Goal: Task Accomplishment & Management: Use online tool/utility

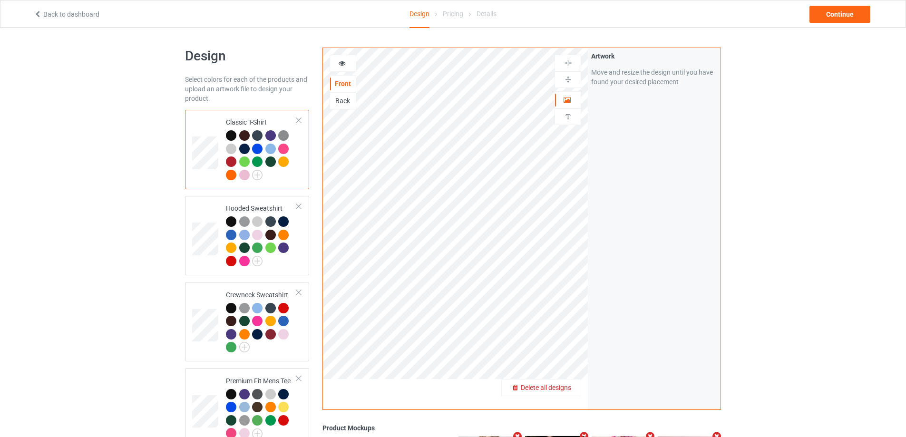
click at [561, 388] on span "Delete all designs" at bounding box center [546, 388] width 50 height 8
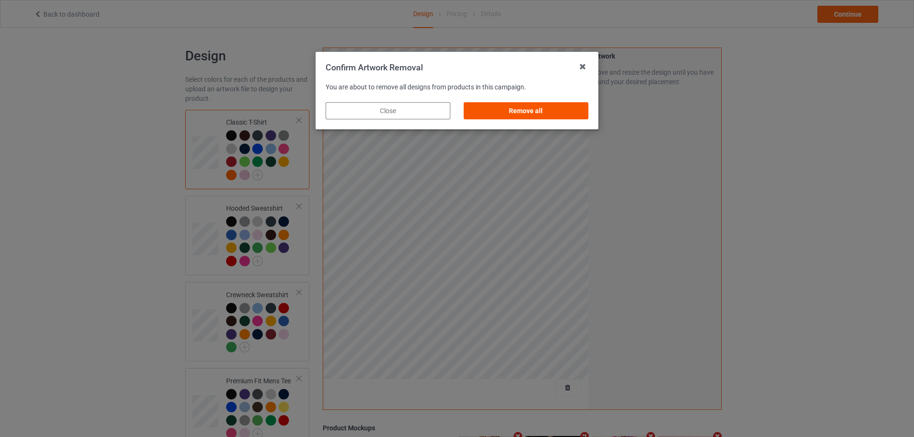
click at [523, 112] on div "Remove all" at bounding box center [525, 110] width 125 height 17
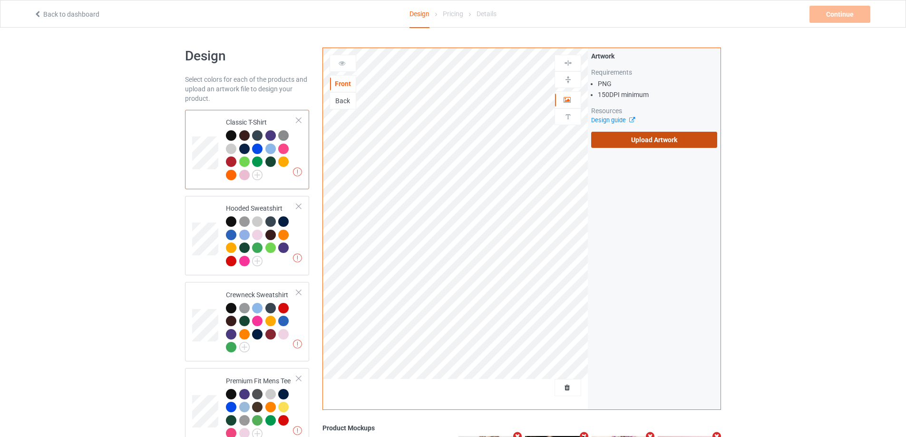
click at [629, 142] on label "Upload Artwork" at bounding box center [654, 140] width 126 height 16
click at [0, 0] on input "Upload Artwork" at bounding box center [0, 0] width 0 height 0
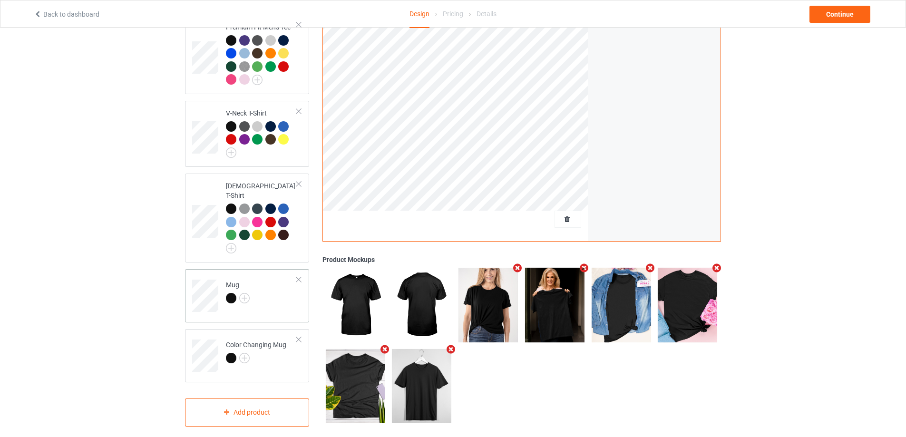
click at [300, 276] on div at bounding box center [299, 279] width 7 height 7
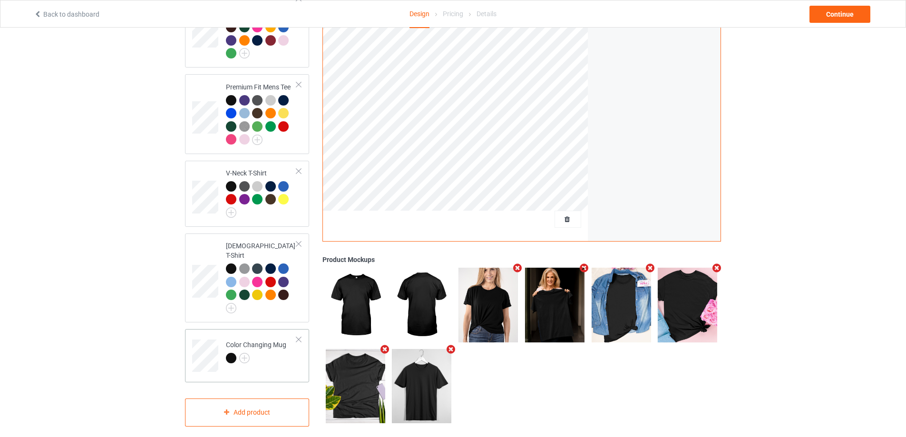
click at [297, 336] on div at bounding box center [299, 339] width 7 height 7
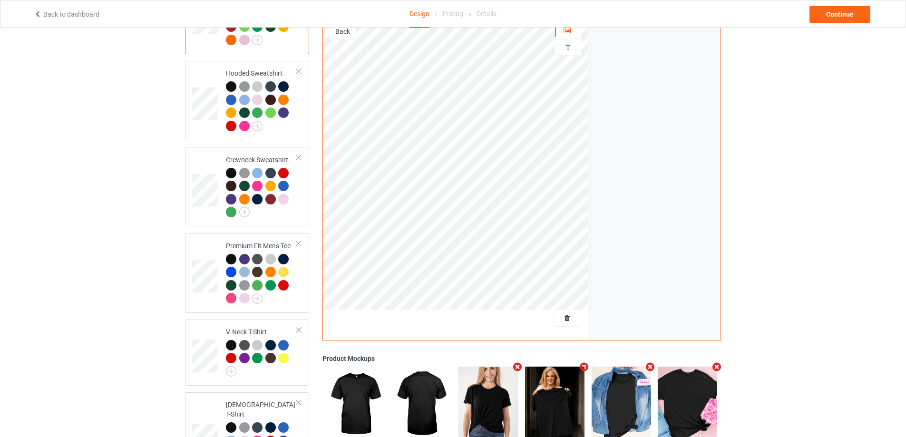
scroll to position [0, 0]
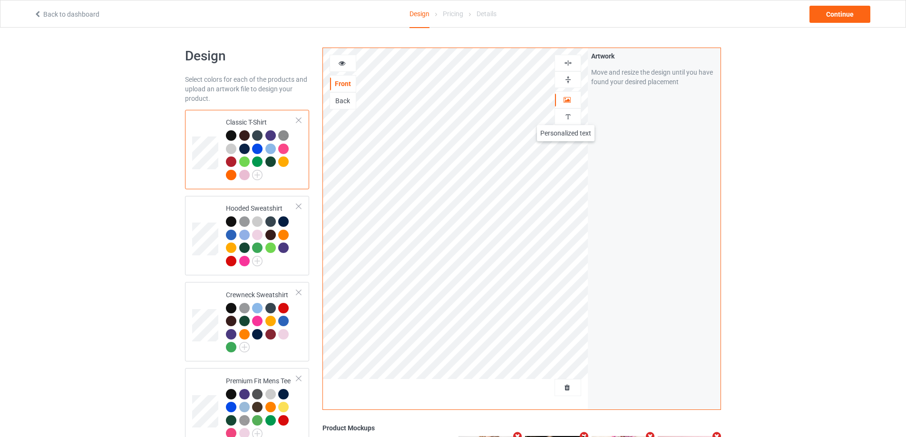
click at [566, 116] on img at bounding box center [568, 116] width 9 height 9
click at [617, 64] on div "Add text" at bounding box center [654, 72] width 126 height 17
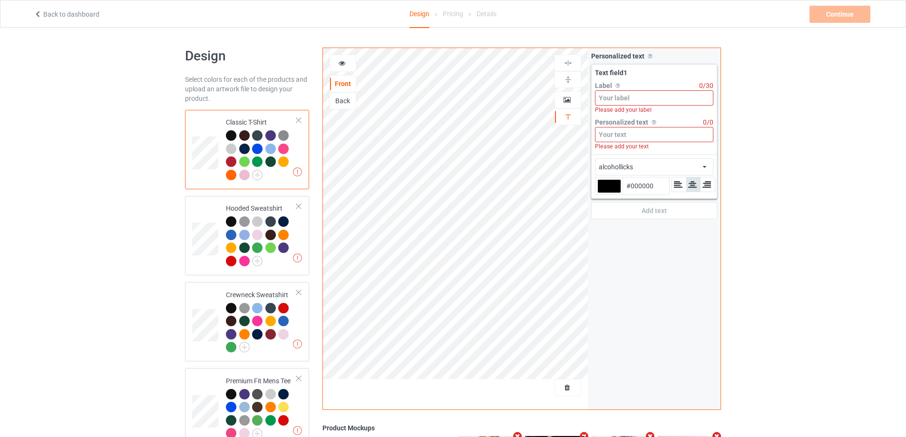
click at [640, 99] on input at bounding box center [654, 97] width 118 height 15
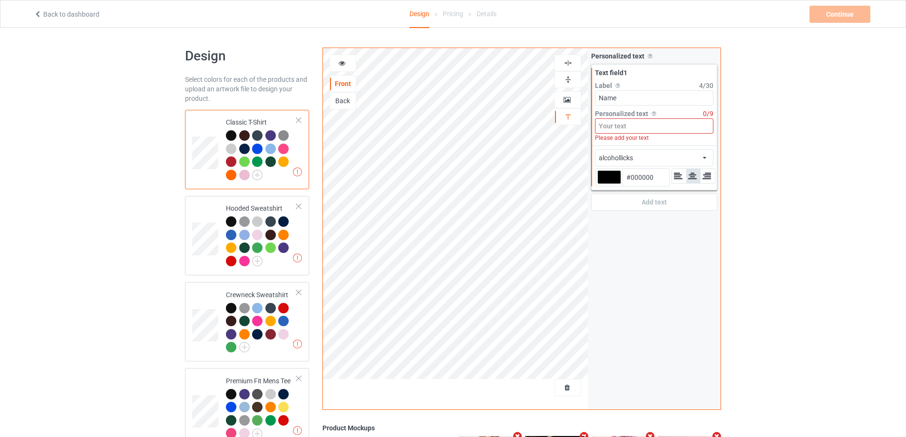
type input "Name"
click at [627, 133] on input at bounding box center [654, 125] width 118 height 15
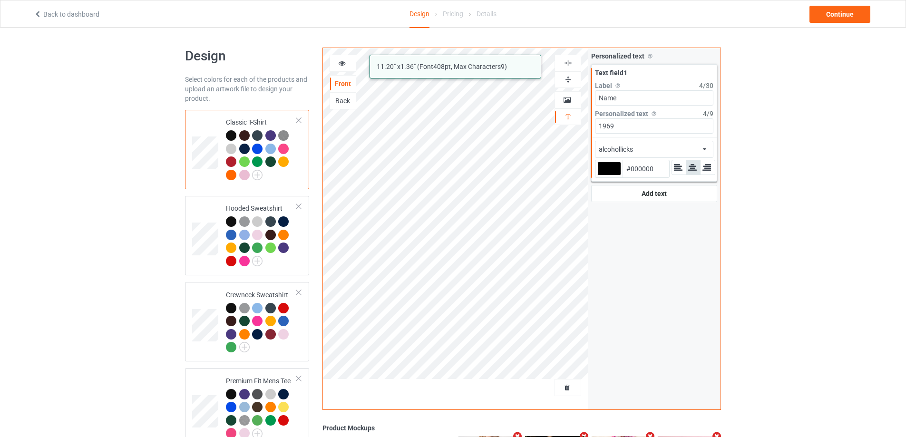
type input "1969"
click at [690, 149] on div "alcohollicks african airstream aladdin alcohollicks [PERSON_NAME] almontesnow a…" at bounding box center [654, 149] width 118 height 17
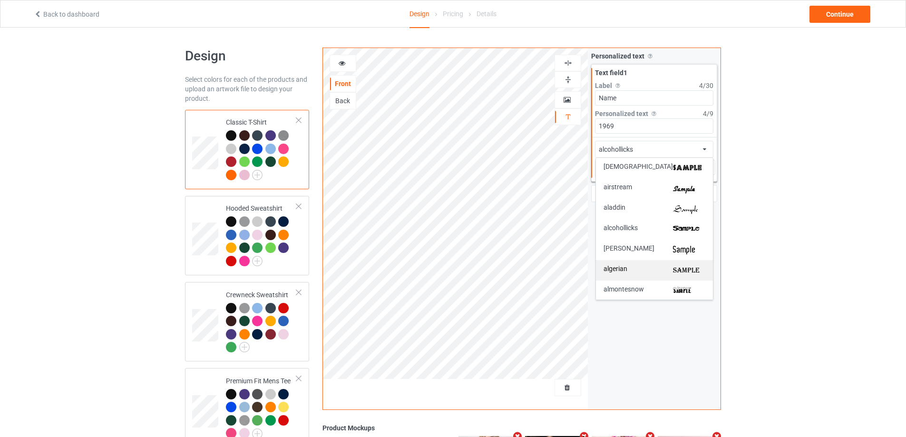
click at [695, 277] on div "algerian" at bounding box center [654, 270] width 117 height 20
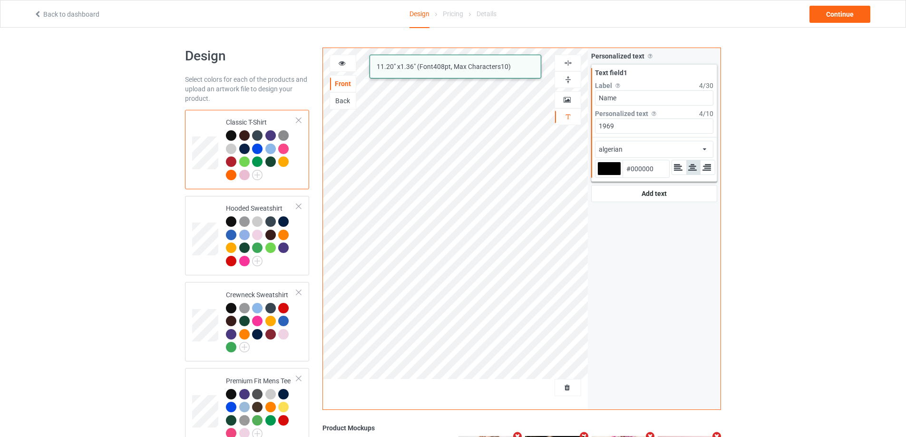
click at [616, 172] on div at bounding box center [610, 169] width 24 height 14
click at [616, 176] on input "#000000" at bounding box center [610, 182] width 24 height 13
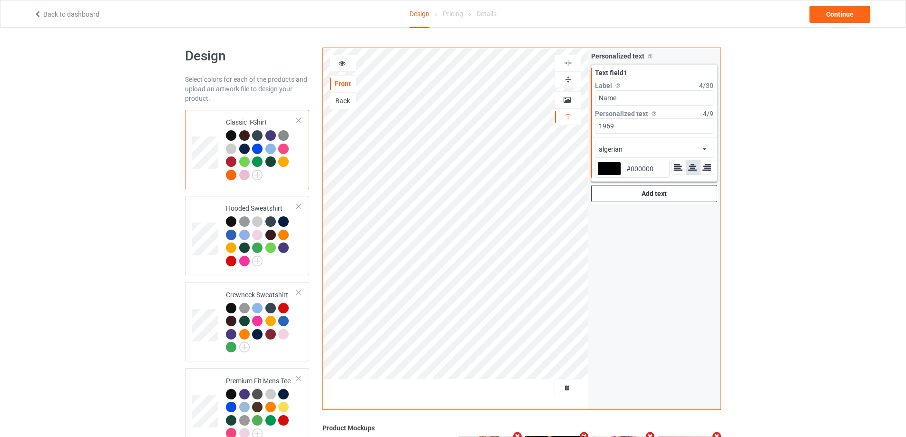
type input "#e4d182"
type input "#E4D182"
type input "#e4d182"
click at [336, 63] on div at bounding box center [343, 64] width 26 height 10
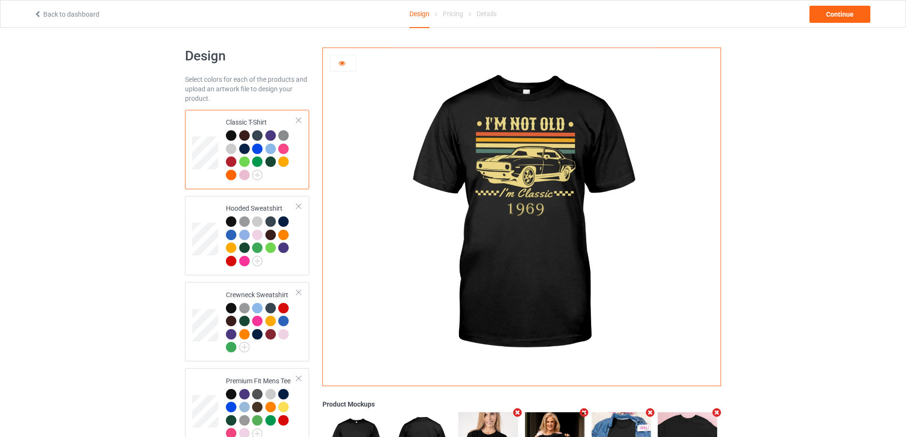
click at [338, 66] on div at bounding box center [343, 64] width 26 height 10
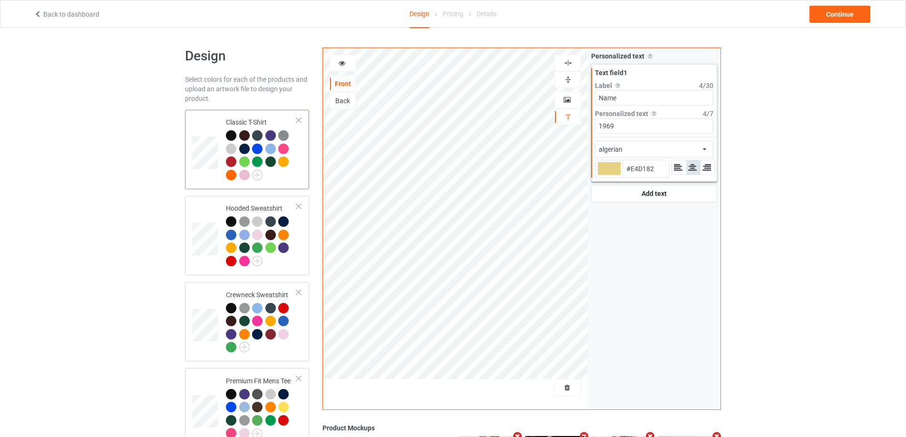
click at [682, 147] on div "algerian african airstream aladdin alcohollicks [PERSON_NAME] almontesnow angli…" at bounding box center [654, 149] width 118 height 17
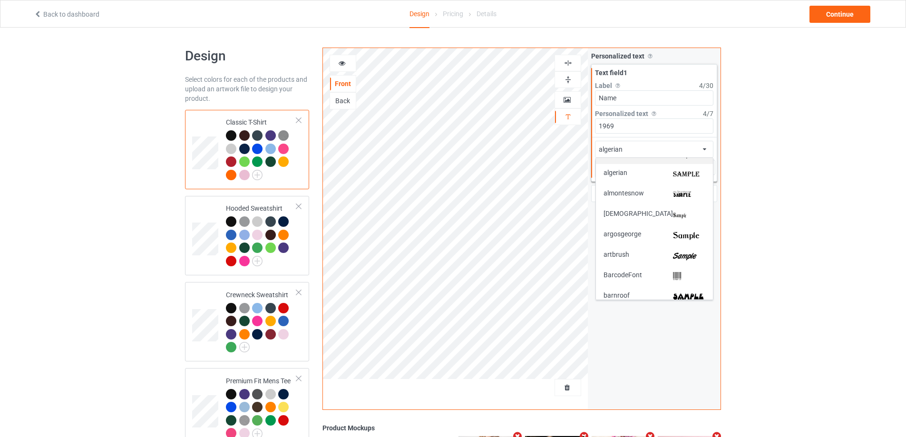
scroll to position [143, 0]
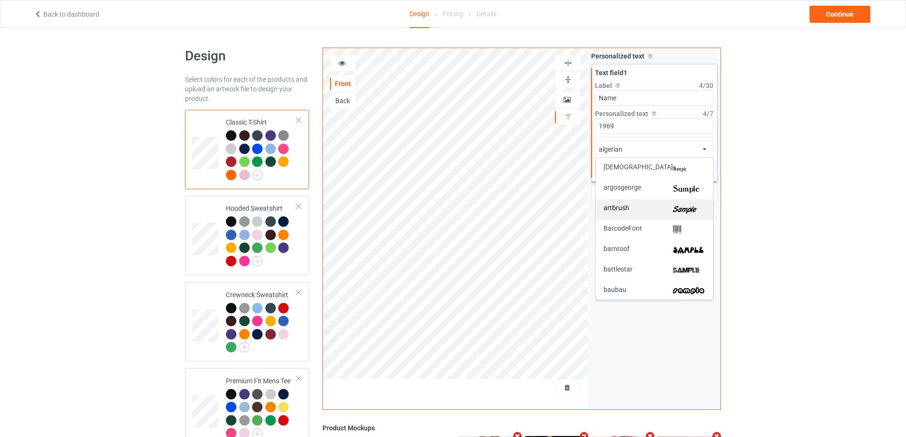
click at [692, 207] on img at bounding box center [689, 210] width 32 height 10
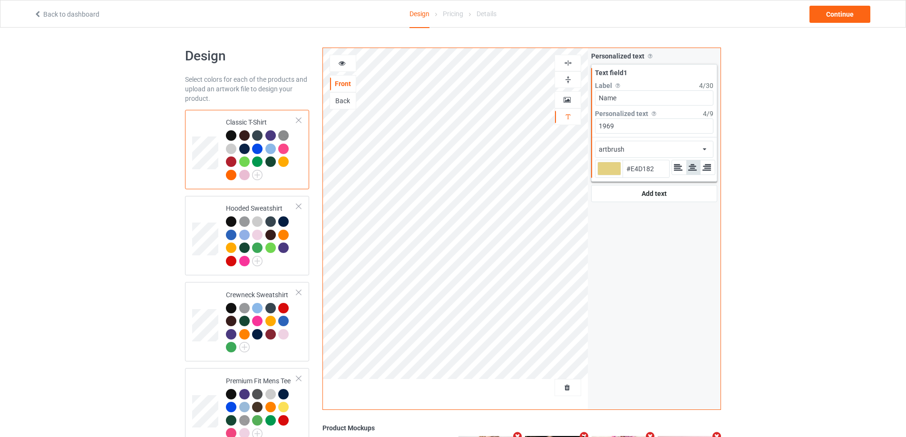
type input "#e4d182"
click at [336, 60] on div at bounding box center [343, 64] width 26 height 10
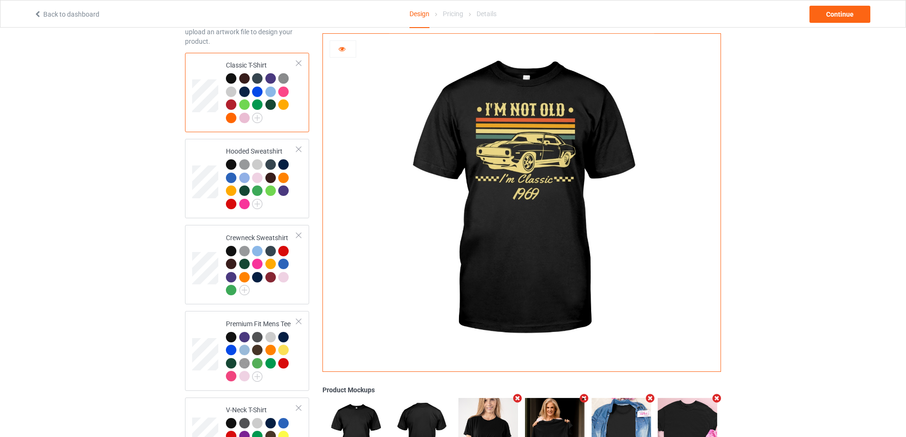
scroll to position [234, 0]
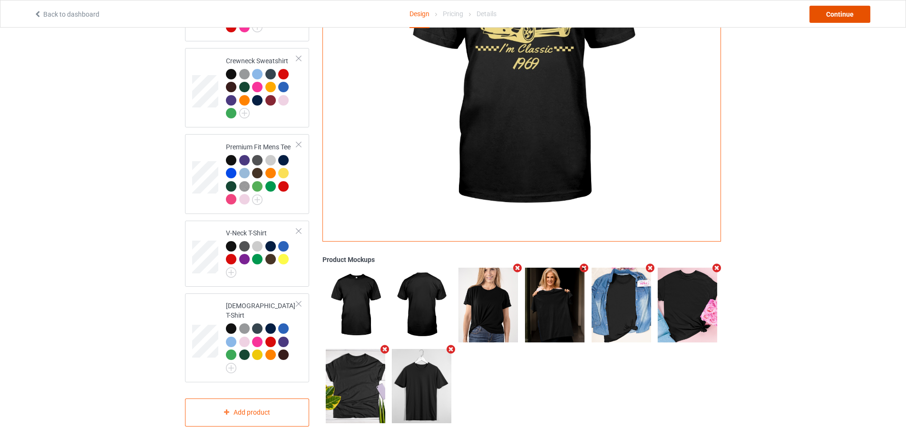
click at [828, 15] on div "Continue" at bounding box center [840, 14] width 61 height 17
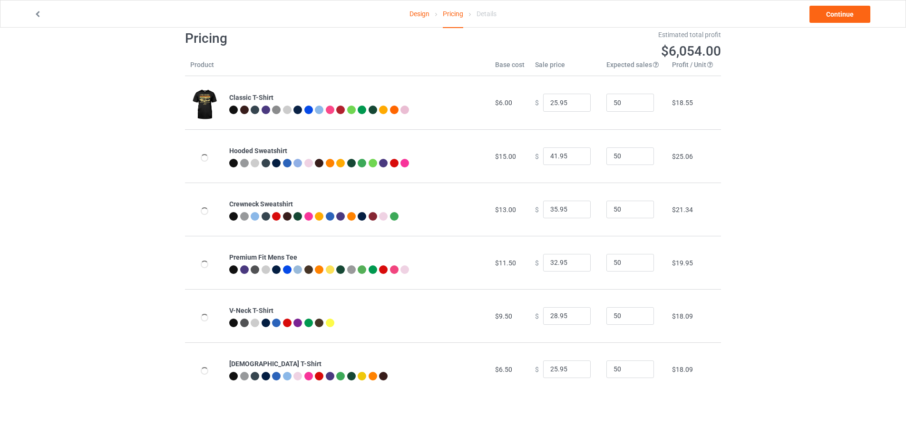
scroll to position [28, 0]
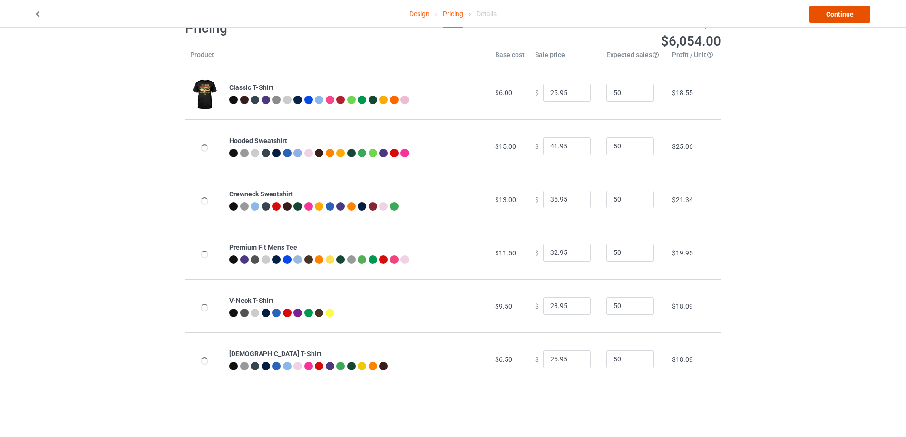
click at [841, 14] on link "Continue" at bounding box center [840, 14] width 61 height 17
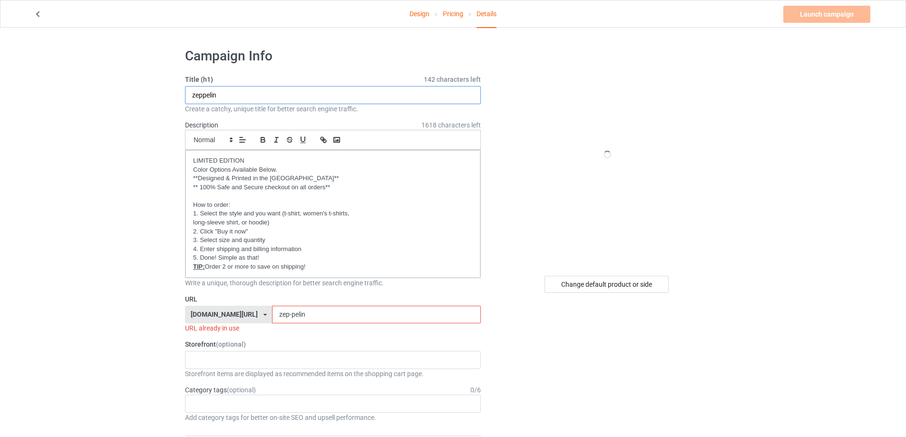
drag, startPoint x: 232, startPoint y: 95, endPoint x: 147, endPoint y: 99, distance: 85.3
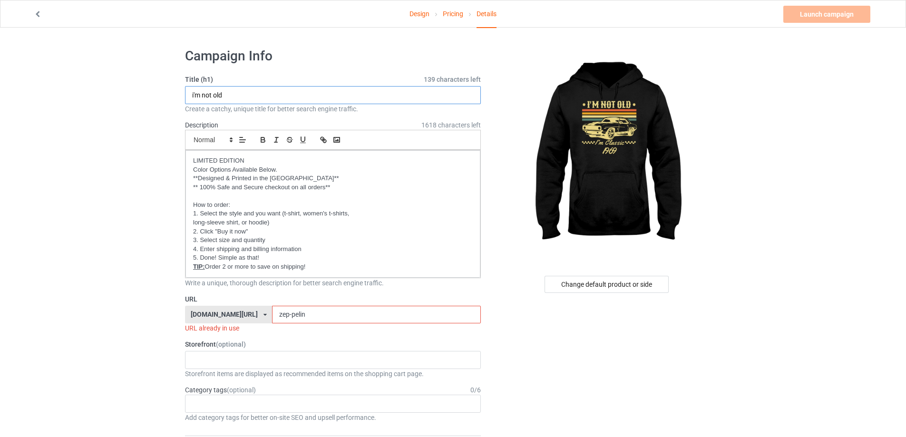
type input "i'm not old"
drag, startPoint x: 312, startPoint y: 314, endPoint x: 231, endPoint y: 319, distance: 80.6
click at [232, 319] on div "[DOMAIN_NAME][URL] [DOMAIN_NAME][URL] [DOMAIN_NAME][URL] [DOMAIN_NAME][URL] [DO…" at bounding box center [333, 315] width 296 height 18
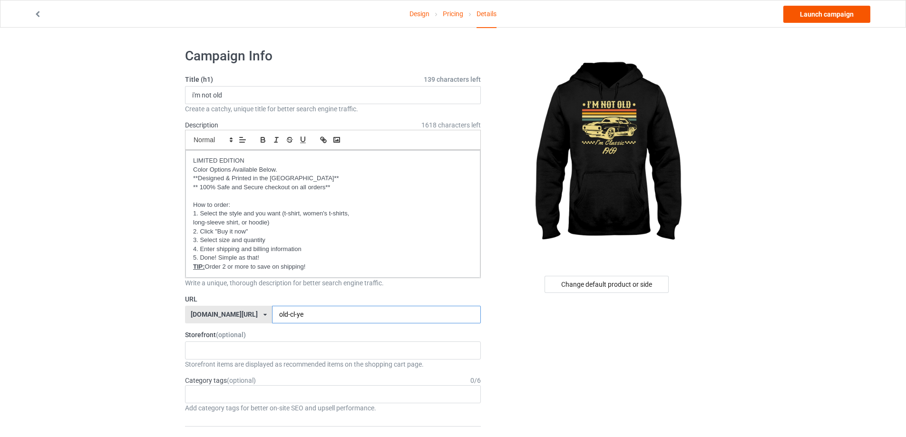
type input "old-cl-ye"
click at [813, 13] on link "Launch campaign" at bounding box center [827, 14] width 87 height 17
